Goal: Transaction & Acquisition: Obtain resource

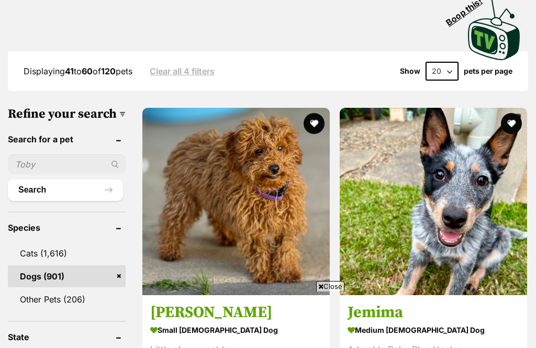
click at [150, 323] on strong "small male Dog" at bounding box center [236, 330] width 172 height 15
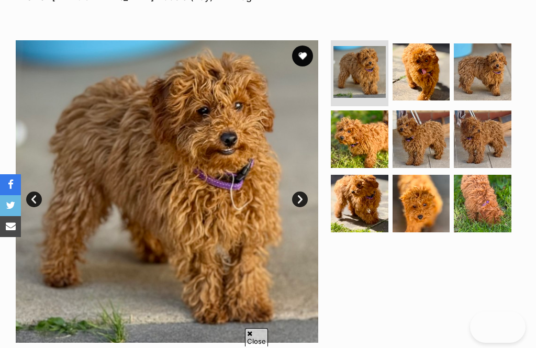
scroll to position [182, 0]
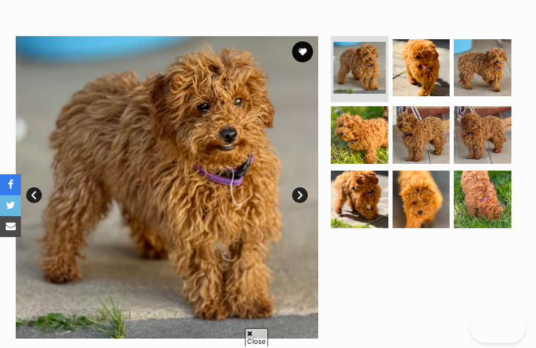
click at [420, 203] on img at bounding box center [421, 200] width 58 height 58
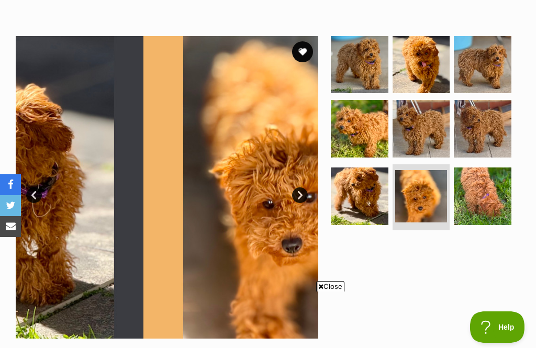
scroll to position [0, 0]
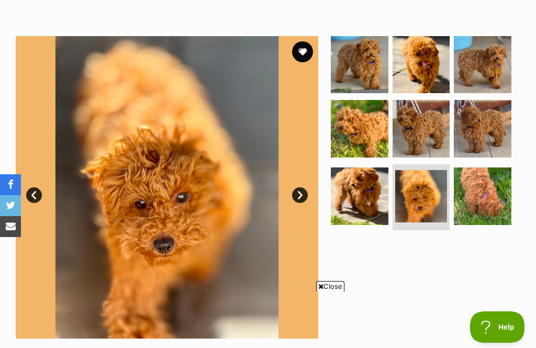
click at [366, 135] on img at bounding box center [360, 129] width 58 height 58
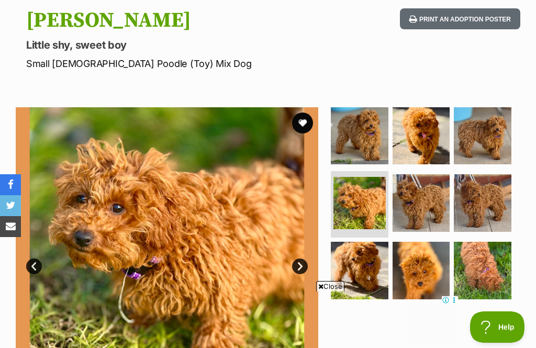
scroll to position [107, 0]
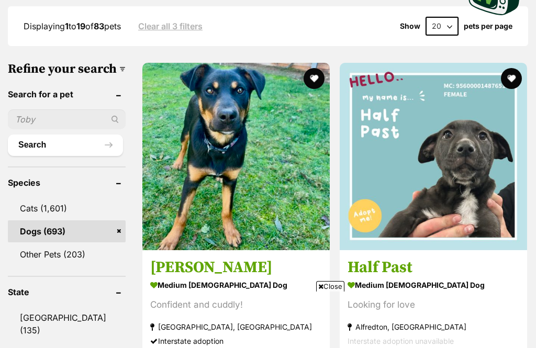
click at [347, 258] on h3 "Half Past" at bounding box center [433, 268] width 172 height 20
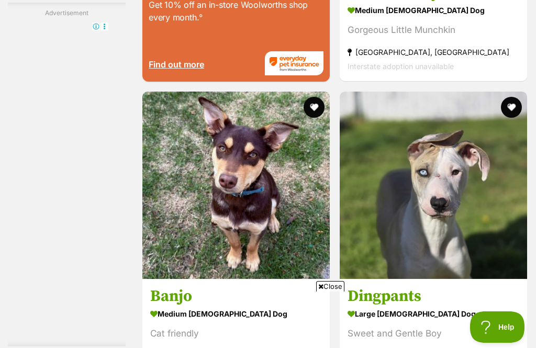
scroll to position [2166, 0]
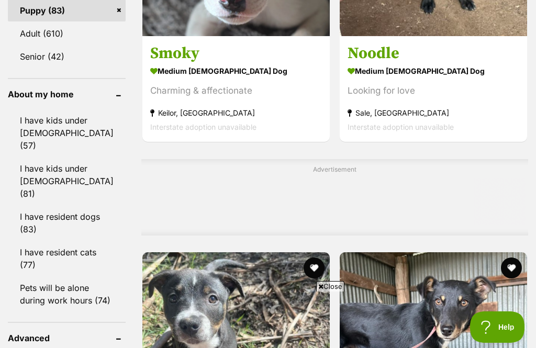
scroll to position [978, 0]
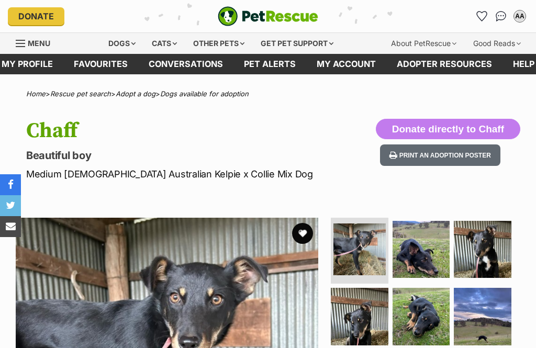
click at [415, 288] on img at bounding box center [421, 317] width 58 height 58
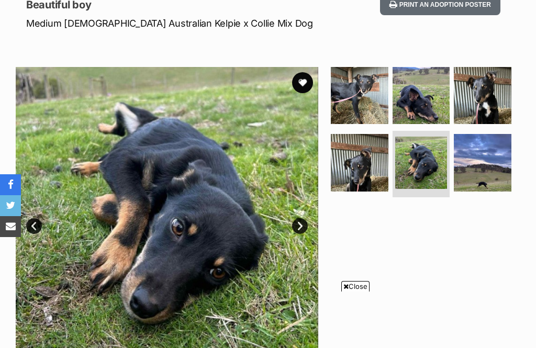
click at [365, 156] on img at bounding box center [360, 163] width 58 height 58
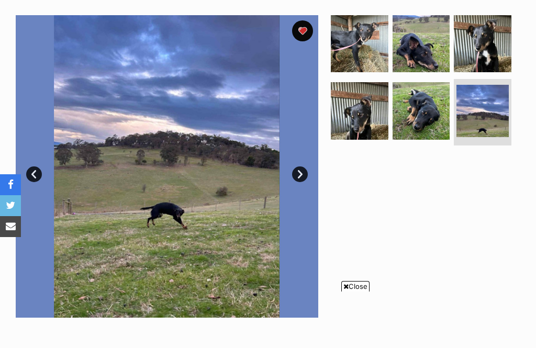
click at [490, 49] on img at bounding box center [483, 44] width 58 height 58
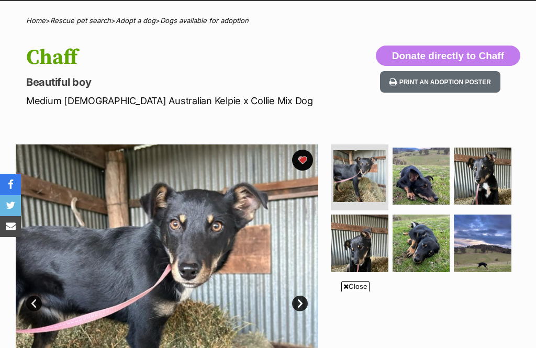
scroll to position [152, 0]
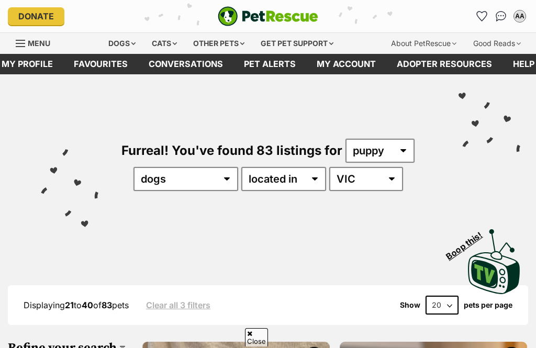
scroll to position [1012, 0]
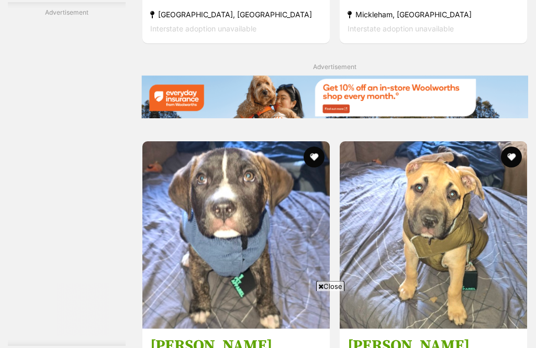
scroll to position [2216, 0]
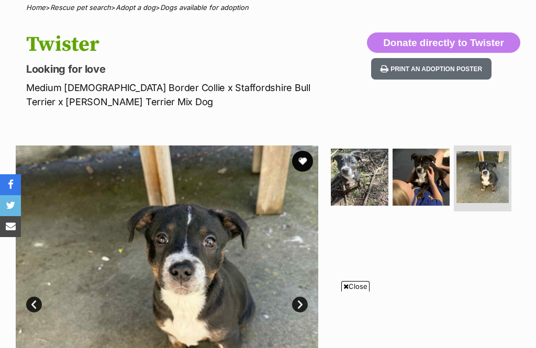
scroll to position [85, 0]
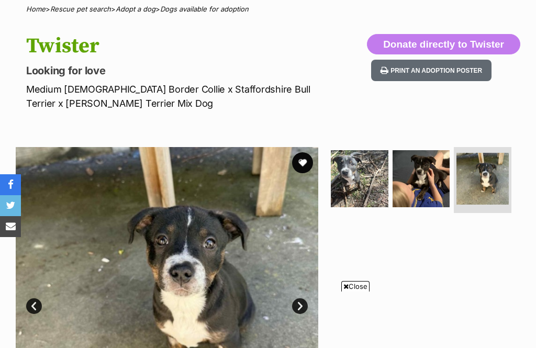
click at [418, 182] on img at bounding box center [421, 179] width 58 height 58
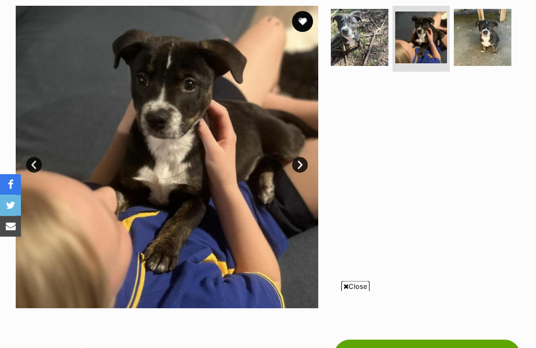
scroll to position [200, 0]
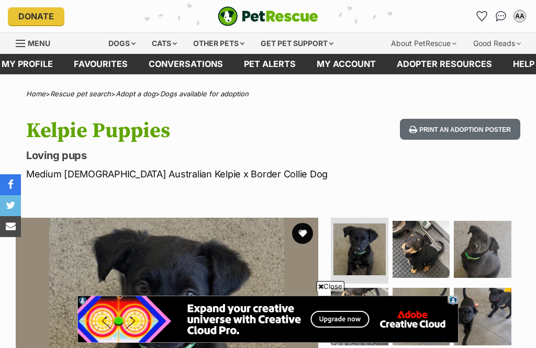
scroll to position [107, 0]
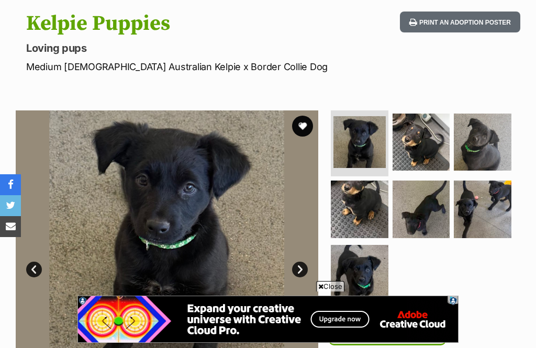
click at [420, 150] on img at bounding box center [421, 143] width 58 height 58
